Goal: Task Accomplishment & Management: Use online tool/utility

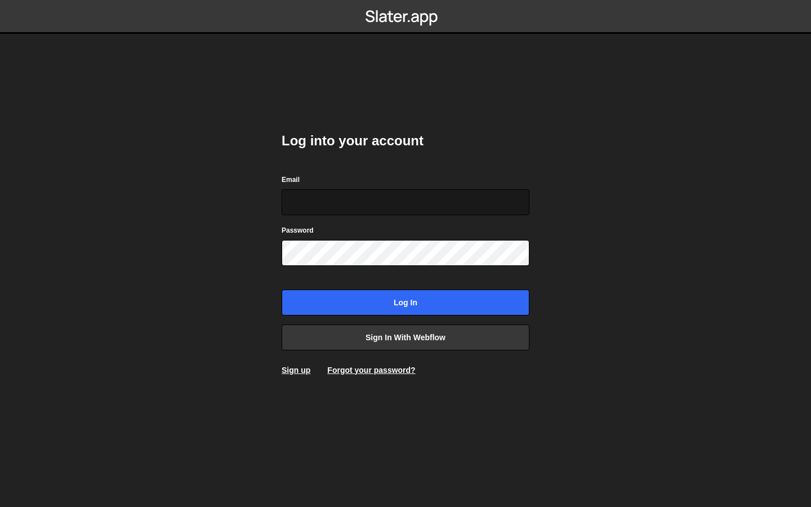
click at [393, 198] on input "Email" at bounding box center [406, 202] width 248 height 26
type input "[EMAIL_ADDRESS][DOMAIN_NAME]"
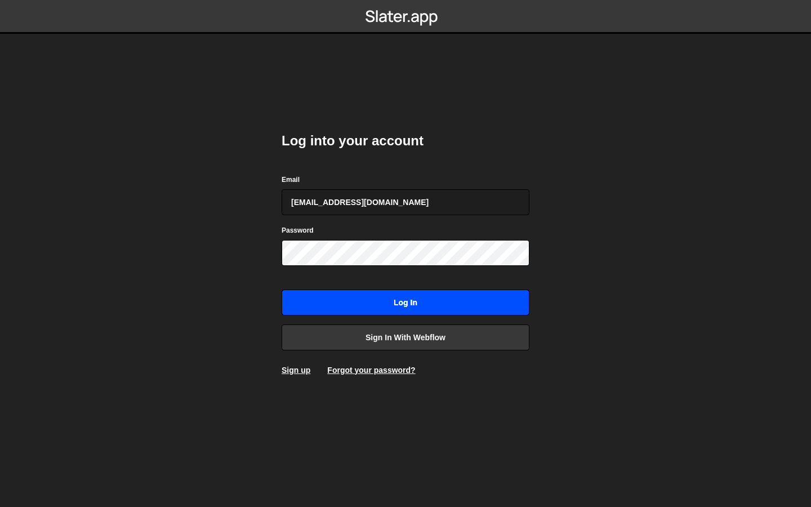
click at [439, 305] on input "Log in" at bounding box center [406, 303] width 248 height 26
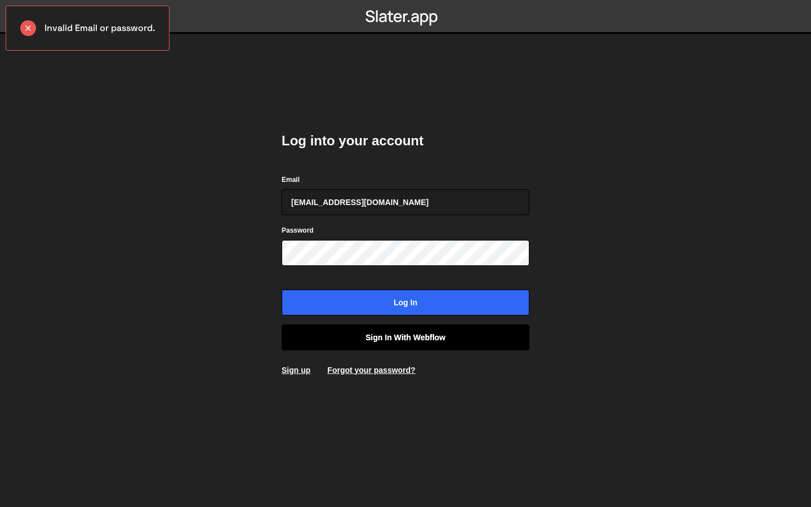
click at [439, 344] on link "Sign in with Webflow" at bounding box center [406, 338] width 248 height 26
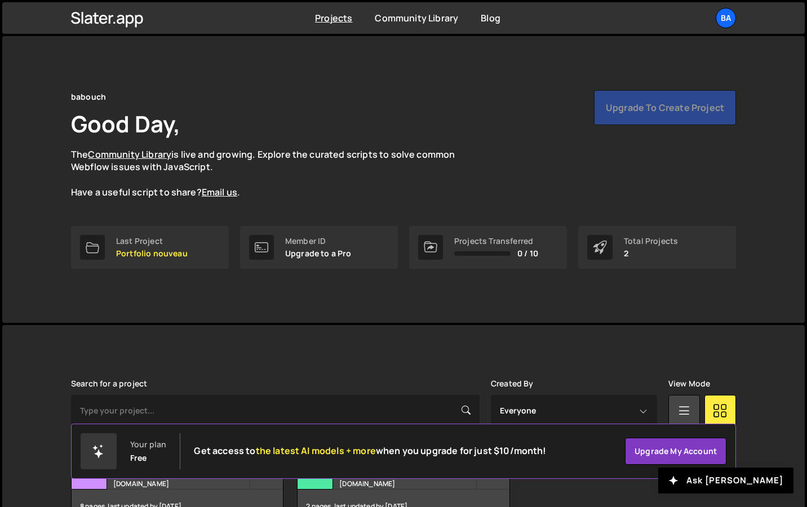
click at [668, 107] on div "Upgrade to create project" at bounding box center [665, 107] width 142 height 35
click at [405, 76] on div "babouch Good Day, The Community Library is live and growing. Explore the curate…" at bounding box center [403, 179] width 699 height 287
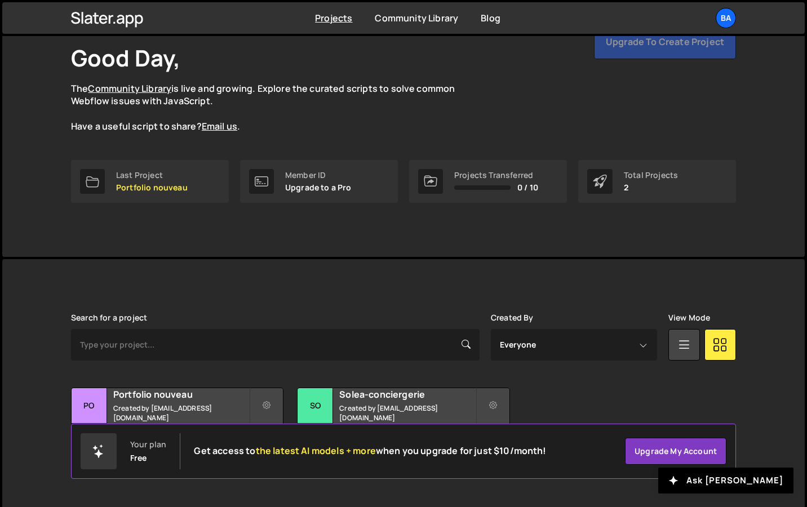
scroll to position [73, 0]
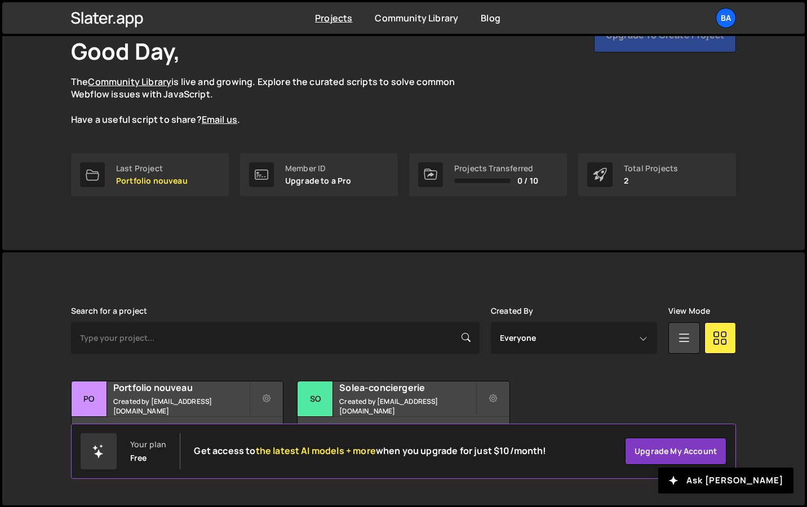
click at [383, 252] on div "Slater is designed for desktop use. Please use a larger screen to access the fu…" at bounding box center [403, 378] width 699 height 253
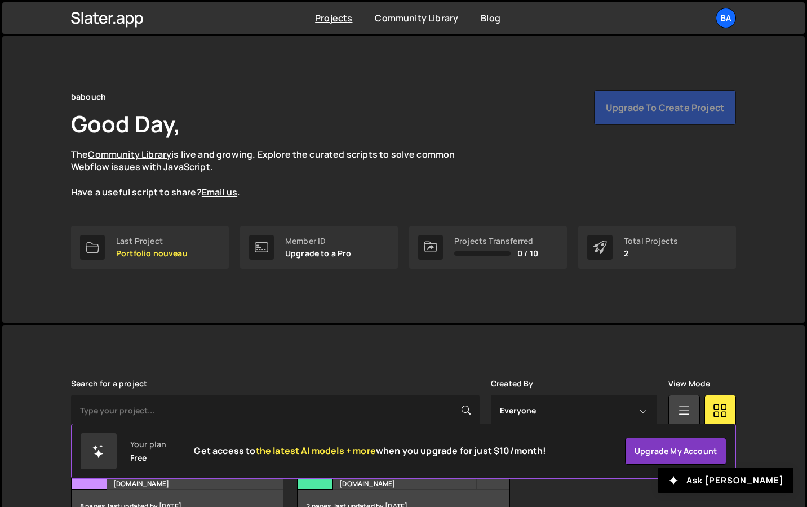
click at [272, 202] on div "babouch Good Day, The Community Library is live and growing. Explore the curate…" at bounding box center [403, 158] width 665 height 136
drag, startPoint x: 73, startPoint y: 94, endPoint x: 143, endPoint y: 98, distance: 70.0
click at [143, 98] on div "babouch Good Day, The Community Library is live and growing. Explore the curate…" at bounding box center [403, 144] width 665 height 109
click at [175, 77] on div "babouch Good Day, The Community Library is live and growing. Explore the curate…" at bounding box center [403, 179] width 699 height 287
